Goal: Task Accomplishment & Management: Manage account settings

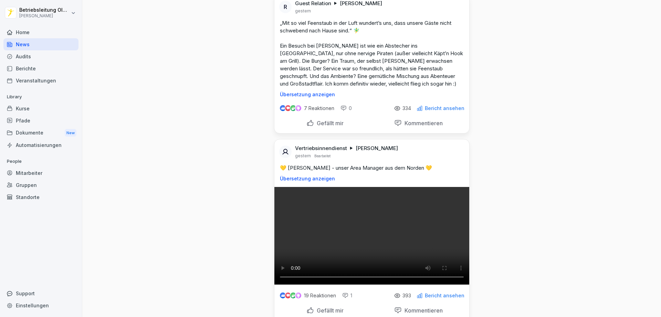
scroll to position [792, 0]
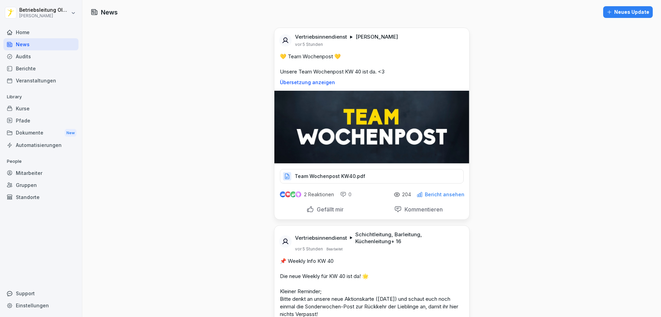
scroll to position [0, 0]
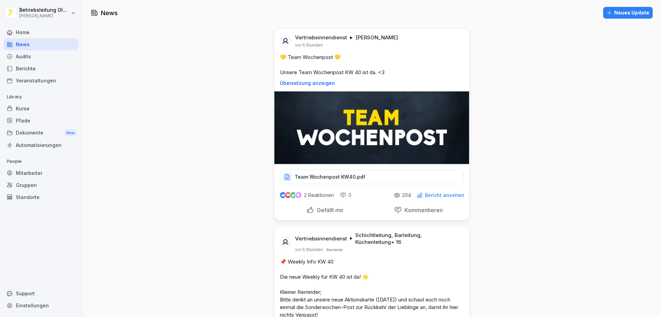
click at [20, 173] on div "Mitarbeiter" at bounding box center [40, 173] width 75 height 12
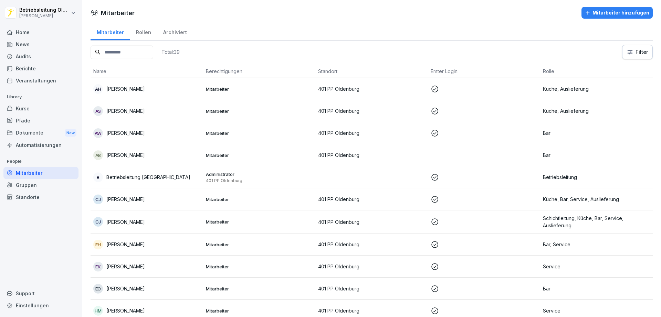
click at [26, 19] on html "Betriebsleitung [GEOGRAPHIC_DATA][PERSON_NAME] Home News Audits Berichte Verans…" at bounding box center [330, 158] width 661 height 317
click at [29, 82] on html "Betriebsleitung [GEOGRAPHIC_DATA][PERSON_NAME] Home News Audits Berichte Verans…" at bounding box center [330, 158] width 661 height 317
click at [20, 28] on div "Home" at bounding box center [40, 32] width 75 height 12
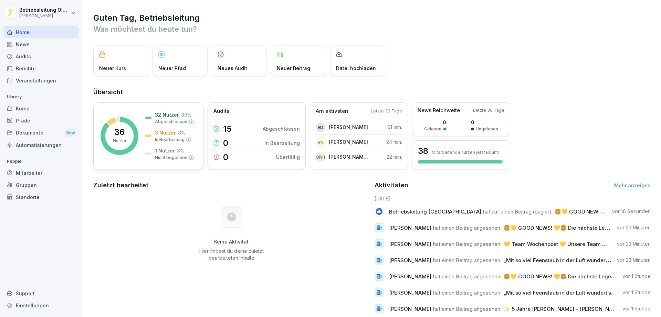
click at [177, 129] on div "3 Nutzer 8 %" at bounding box center [170, 132] width 31 height 7
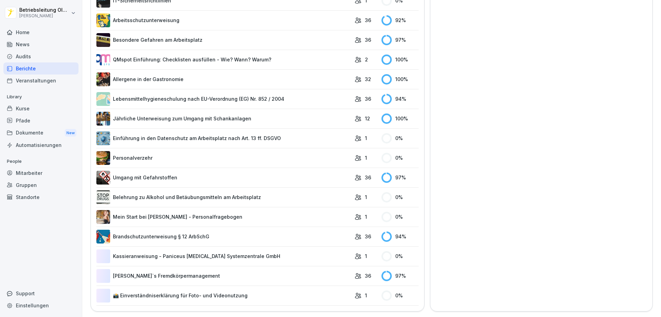
scroll to position [281, 0]
click at [198, 269] on link "[PERSON_NAME]`s Fremdkörpermanagement" at bounding box center [223, 276] width 255 height 14
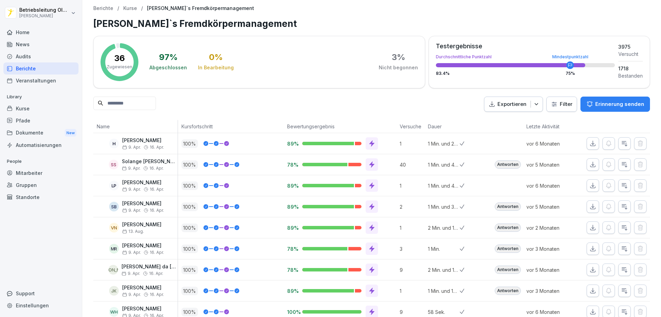
click at [57, 16] on html "Betriebsleitung [GEOGRAPHIC_DATA][PERSON_NAME] Home News Audits Berichte Verans…" at bounding box center [330, 158] width 661 height 317
click at [37, 43] on div "Abmelden" at bounding box center [44, 43] width 68 height 13
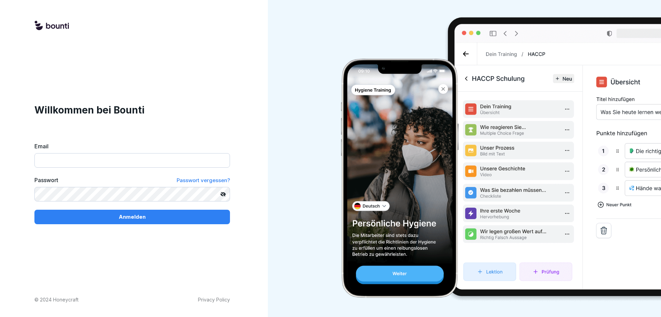
type input "**********"
